Goal: Information Seeking & Learning: Learn about a topic

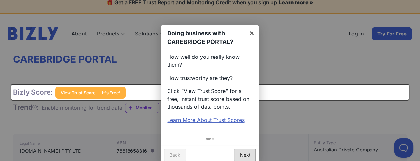
click at [242, 151] on link "Next" at bounding box center [245, 154] width 22 height 13
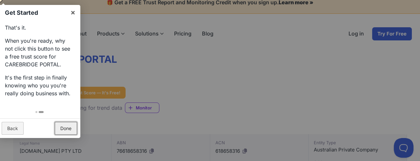
click at [65, 123] on link "Done" at bounding box center [66, 128] width 22 height 13
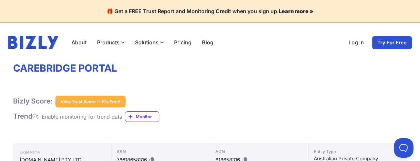
click at [146, 43] on label "Solutions" at bounding box center [149, 42] width 39 height 13
click at [0, 0] on input "Solutions" at bounding box center [0, 0] width 0 height 0
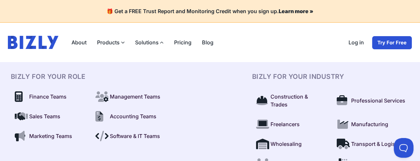
click at [141, 41] on label "Solutions" at bounding box center [149, 42] width 39 height 13
click at [0, 0] on input "Solutions" at bounding box center [0, 0] width 0 height 0
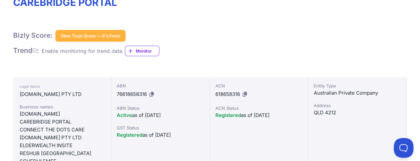
scroll to position [98, 0]
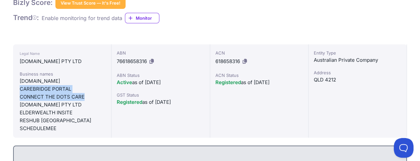
drag, startPoint x: 20, startPoint y: 87, endPoint x: 89, endPoint y: 96, distance: 69.7
click at [89, 96] on div "Business names [DOMAIN_NAME] CAREBRIDGE PORTAL CONNECT THE DOTS CARE [DOMAIN_NA…" at bounding box center [62, 101] width 85 height 62
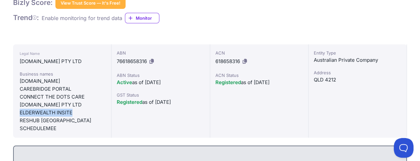
drag, startPoint x: 18, startPoint y: 111, endPoint x: 79, endPoint y: 114, distance: 60.7
click at [79, 114] on div "Legal Name [DOMAIN_NAME] PTY LTD Business names [DOMAIN_NAME] CAREBRIDGE PORTAL…" at bounding box center [62, 90] width 98 height 93
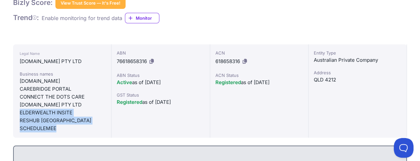
drag, startPoint x: 64, startPoint y: 127, endPoint x: 20, endPoint y: 114, distance: 46.0
click at [20, 114] on div "Business names [DOMAIN_NAME] CAREBRIDGE PORTAL CONNECT THE DOTS CARE [DOMAIN_NA…" at bounding box center [62, 101] width 85 height 62
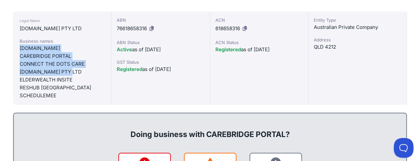
drag, startPoint x: 19, startPoint y: 46, endPoint x: 94, endPoint y: 70, distance: 79.3
click at [94, 70] on div "Legal Name [DOMAIN_NAME] PTY LTD Business names [DOMAIN_NAME] CAREBRIDGE PORTAL…" at bounding box center [62, 57] width 98 height 93
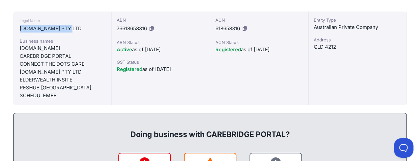
drag, startPoint x: 73, startPoint y: 28, endPoint x: 31, endPoint y: 28, distance: 42.3
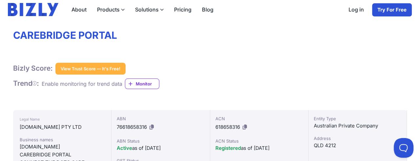
click at [160, 11] on icon at bounding box center [162, 10] width 4 height 4
click at [0, 0] on input "Solutions" at bounding box center [0, 0] width 0 height 0
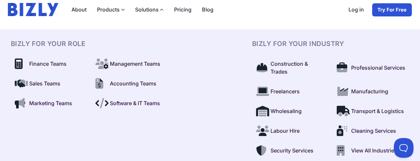
click at [160, 11] on icon at bounding box center [162, 10] width 4 height 4
click at [0, 0] on input "Solutions" at bounding box center [0, 0] width 0 height 0
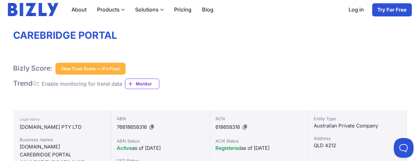
click at [109, 13] on label "Products" at bounding box center [111, 9] width 38 height 13
click at [0, 0] on input "Products" at bounding box center [0, 0] width 0 height 0
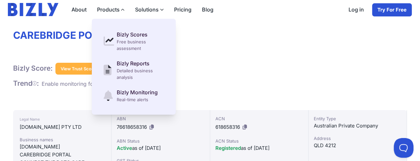
click at [109, 13] on label "Products" at bounding box center [111, 9] width 38 height 13
click at [0, 0] on input "Products" at bounding box center [0, 0] width 0 height 0
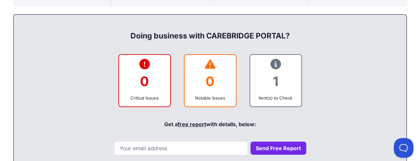
scroll to position [98, 0]
